Goal: Task Accomplishment & Management: Manage account settings

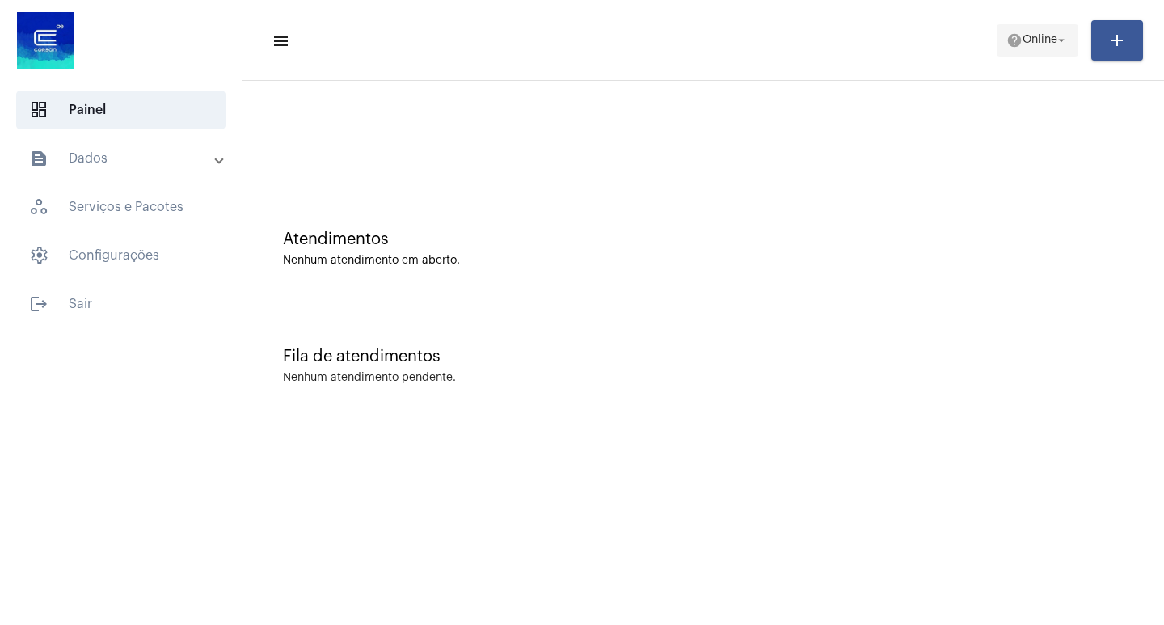
click at [1031, 35] on span "Online" at bounding box center [1039, 40] width 35 height 11
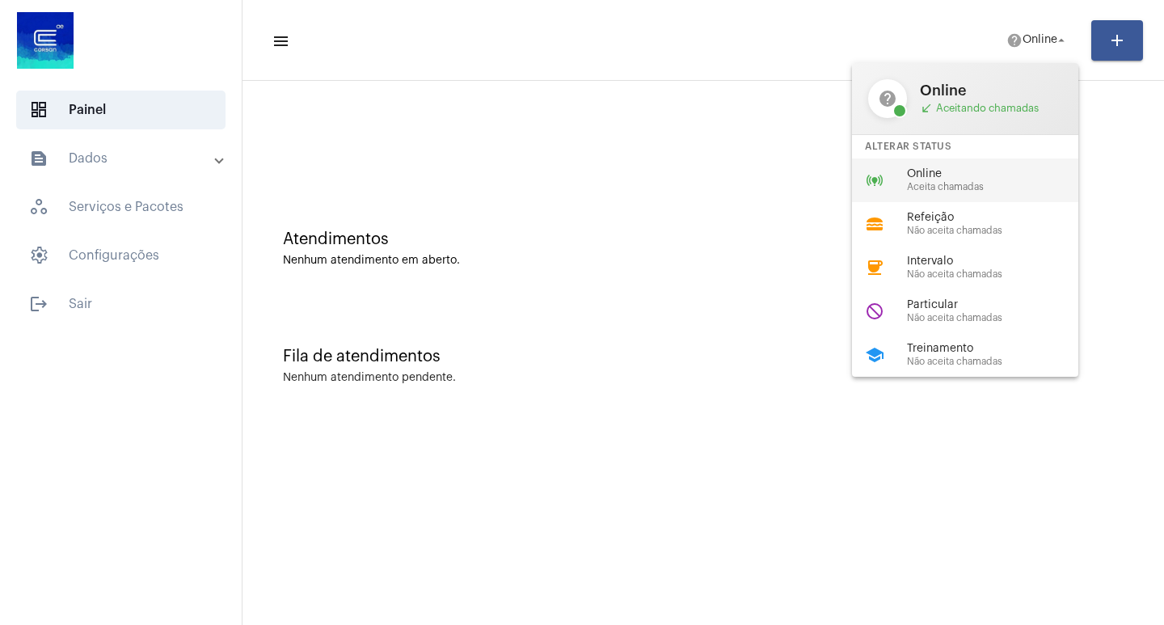
click at [1006, 200] on div "online_prediction Online Aceita chamadas" at bounding box center [978, 180] width 252 height 44
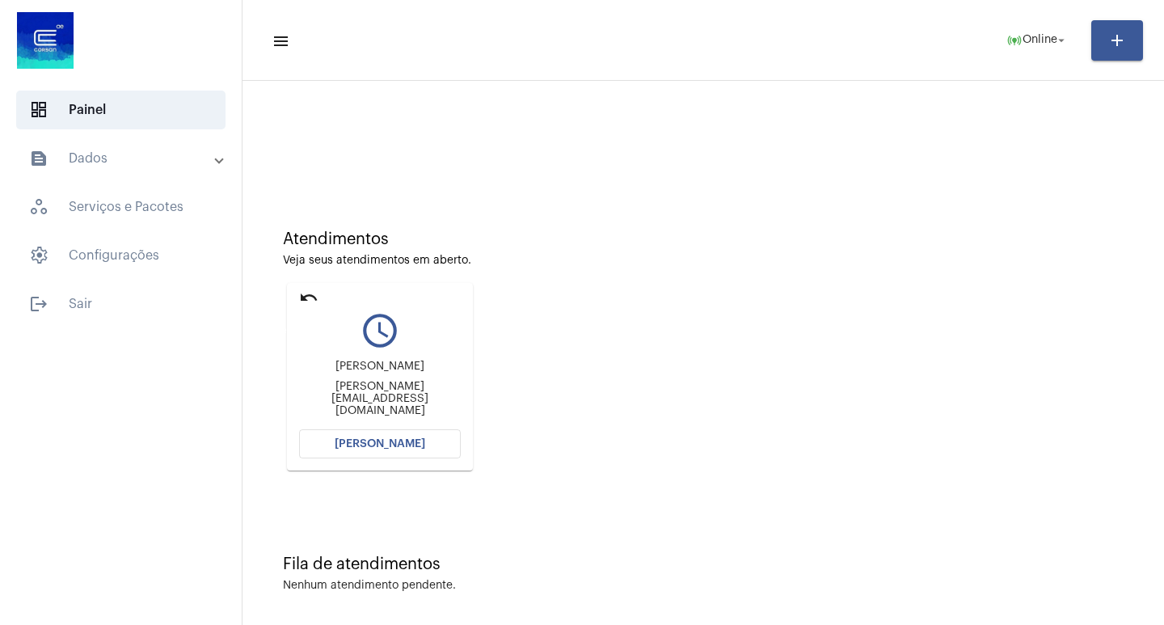
click at [306, 293] on mat-icon "undo" at bounding box center [308, 297] width 19 height 19
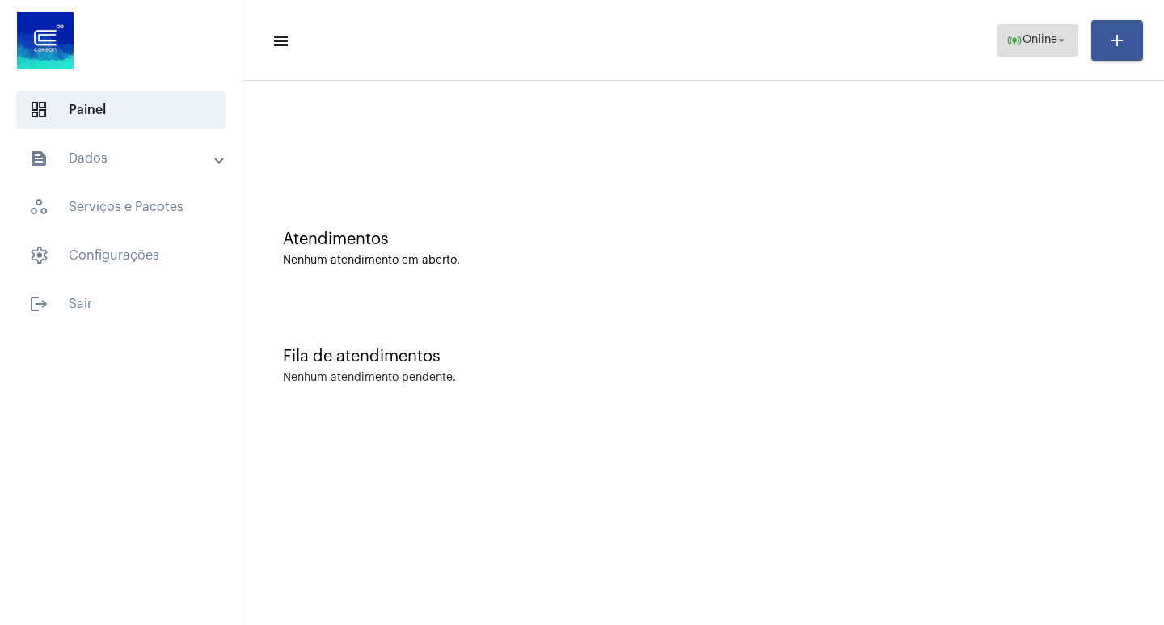
click at [1060, 36] on mat-icon "arrow_drop_down" at bounding box center [1061, 40] width 15 height 15
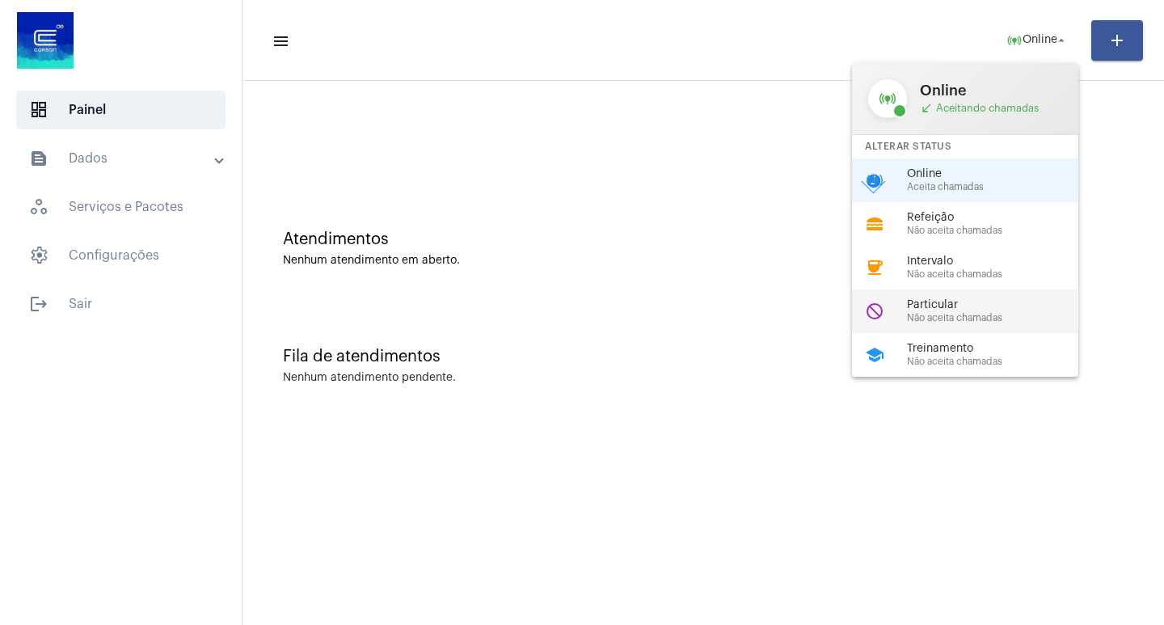
click at [1015, 321] on span "Não aceita chamadas" at bounding box center [999, 318] width 184 height 11
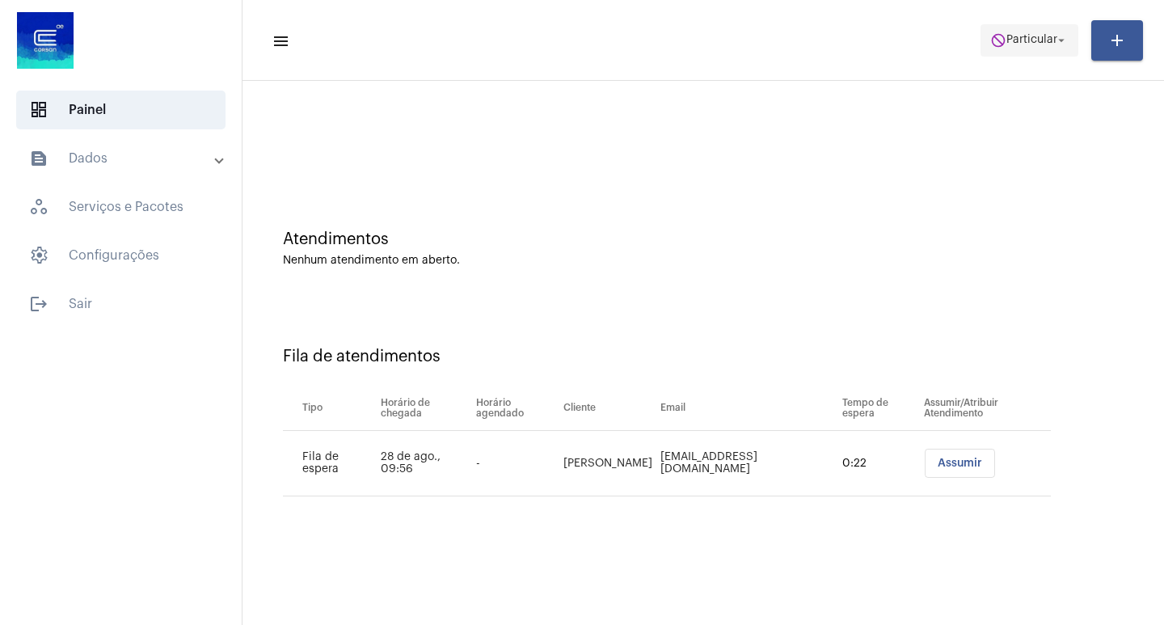
click at [1026, 35] on span "Particular" at bounding box center [1031, 40] width 51 height 11
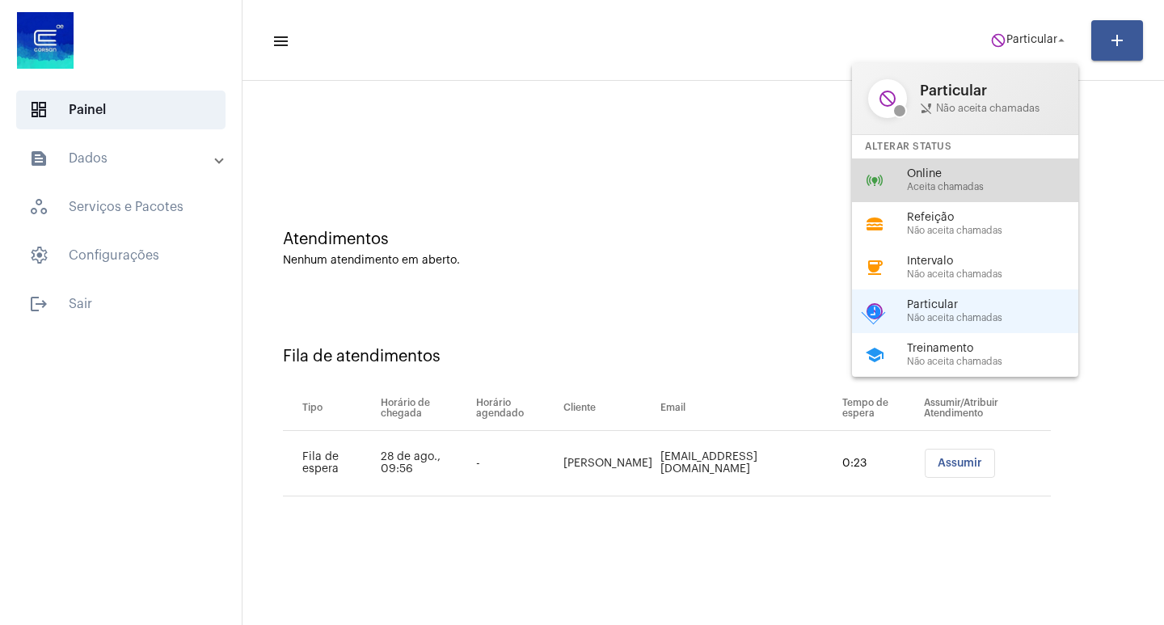
click at [1014, 175] on span "Online" at bounding box center [999, 174] width 184 height 12
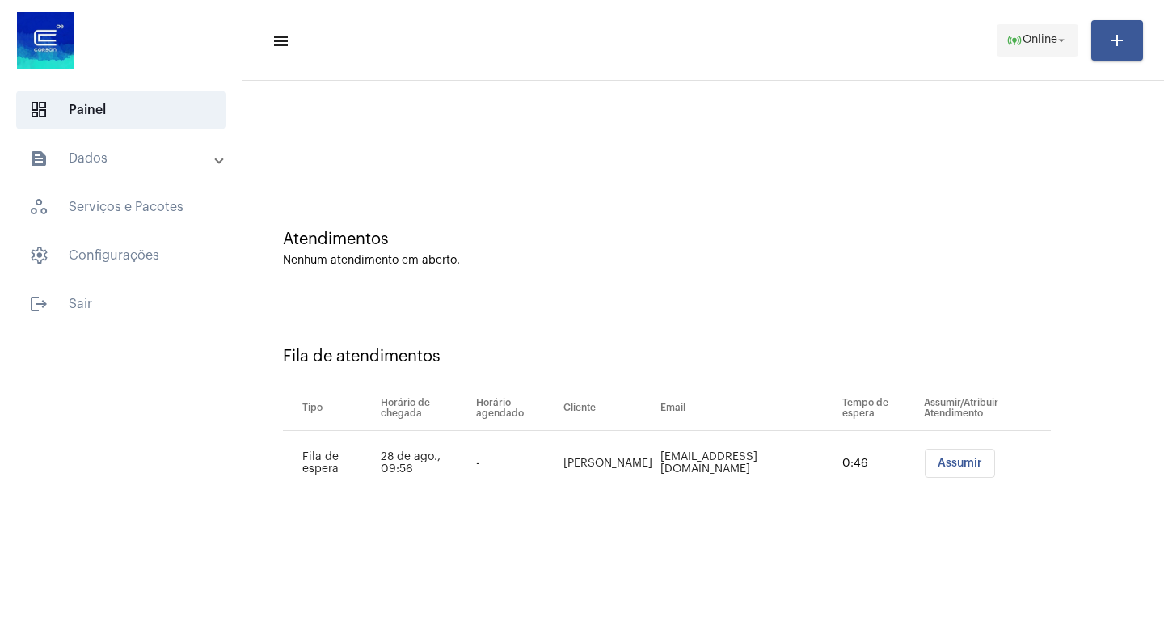
click at [1029, 52] on span "online_prediction Online arrow_drop_down" at bounding box center [1037, 39] width 62 height 29
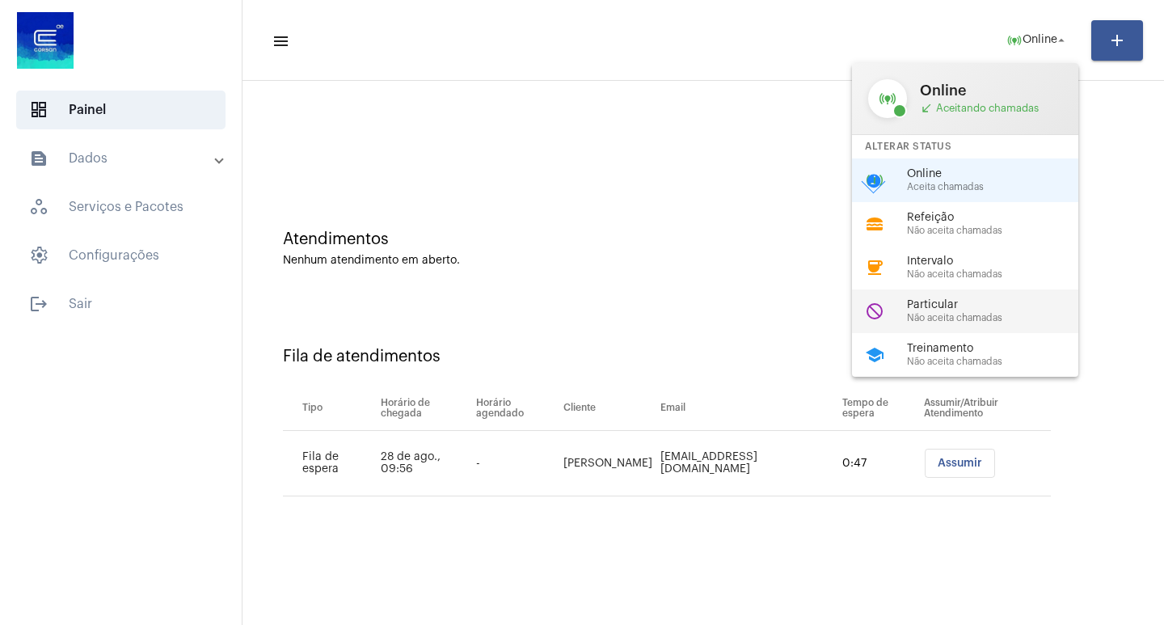
click at [994, 307] on span "Particular" at bounding box center [999, 305] width 184 height 12
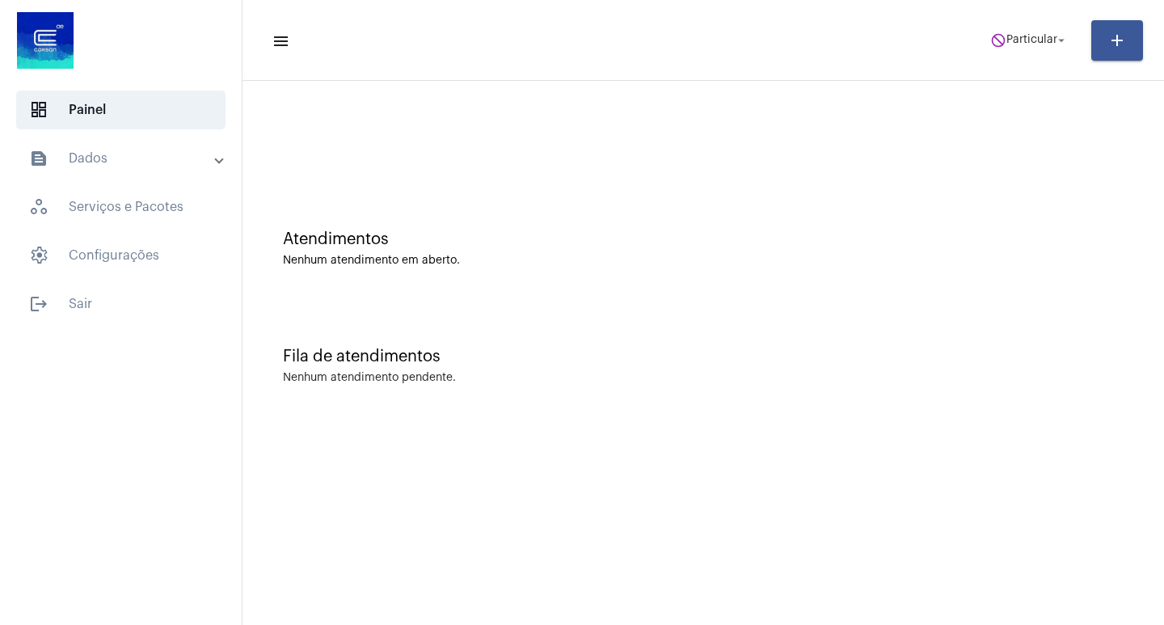
click at [664, 483] on mat-sidenav-content "menu do_not_disturb Particular arrow_drop_down add Atendimentos Nenhum atendime…" at bounding box center [702, 312] width 921 height 625
click at [1022, 54] on span "do_not_disturb Particular arrow_drop_down" at bounding box center [1029, 39] width 78 height 29
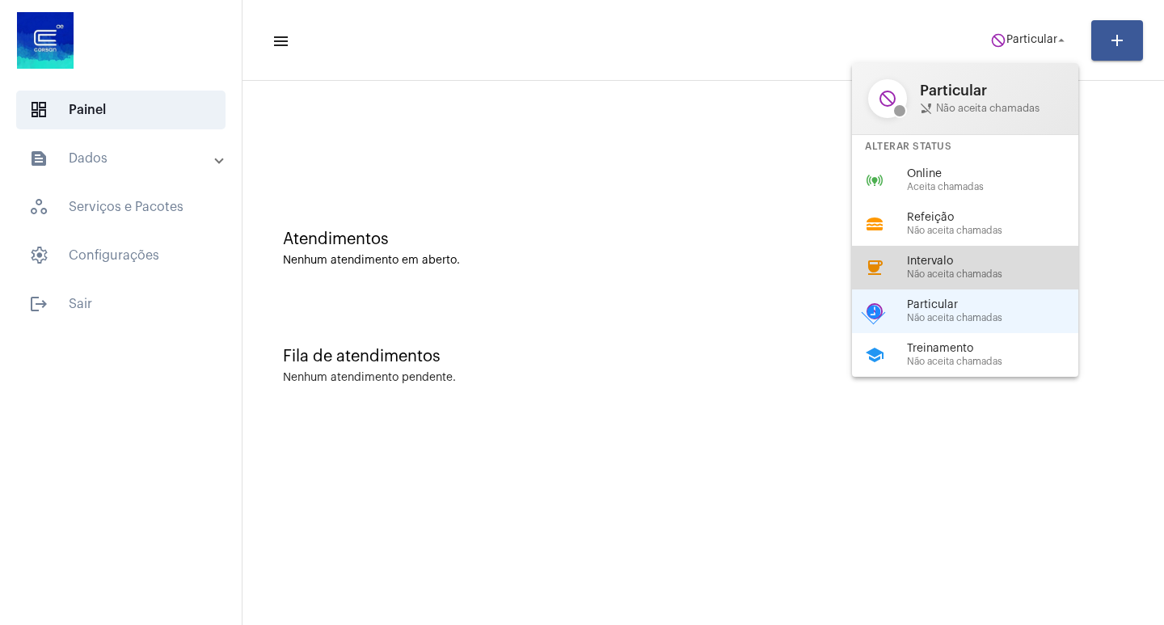
click at [998, 272] on span "Não aceita chamadas" at bounding box center [999, 274] width 184 height 11
